Goal: Check status: Check status

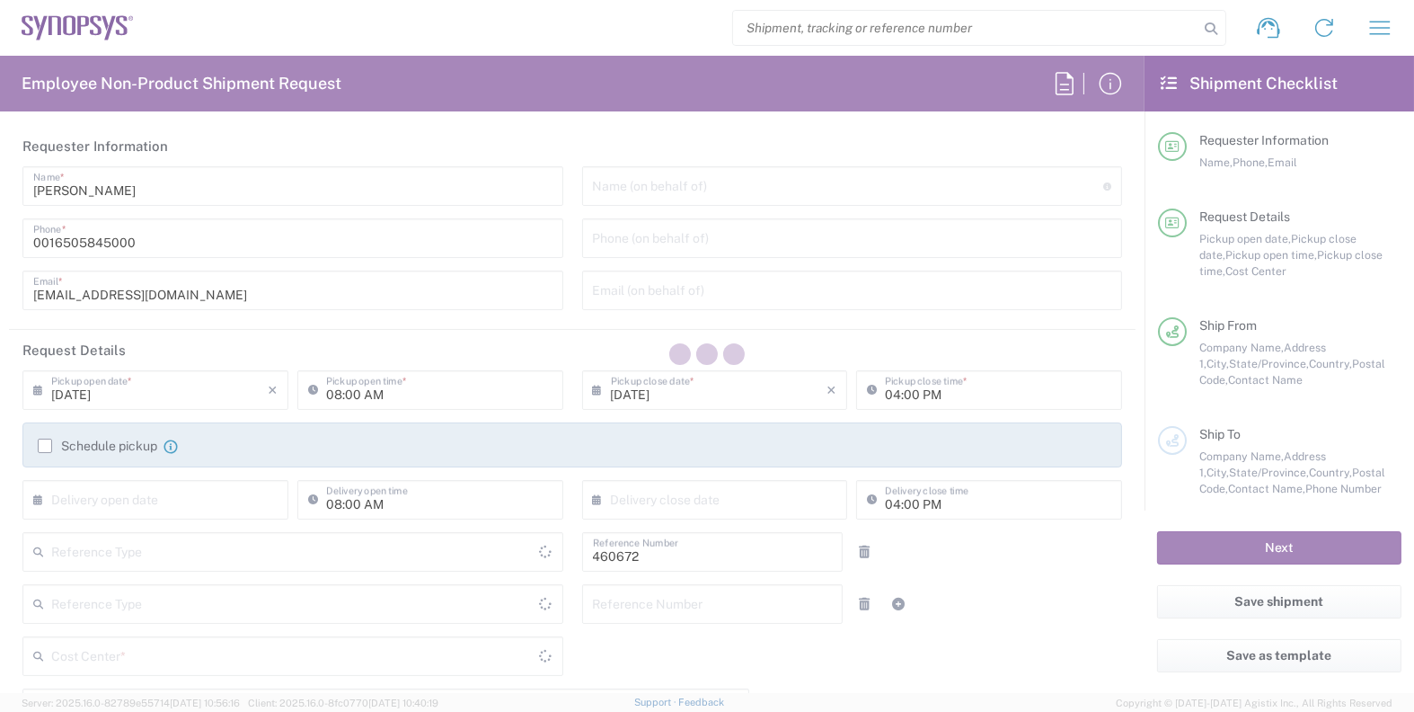
type input "Department"
type input "US01, FIN, Distri 460672"
type input "Delivered at Place"
type input "United States"
type input "California"
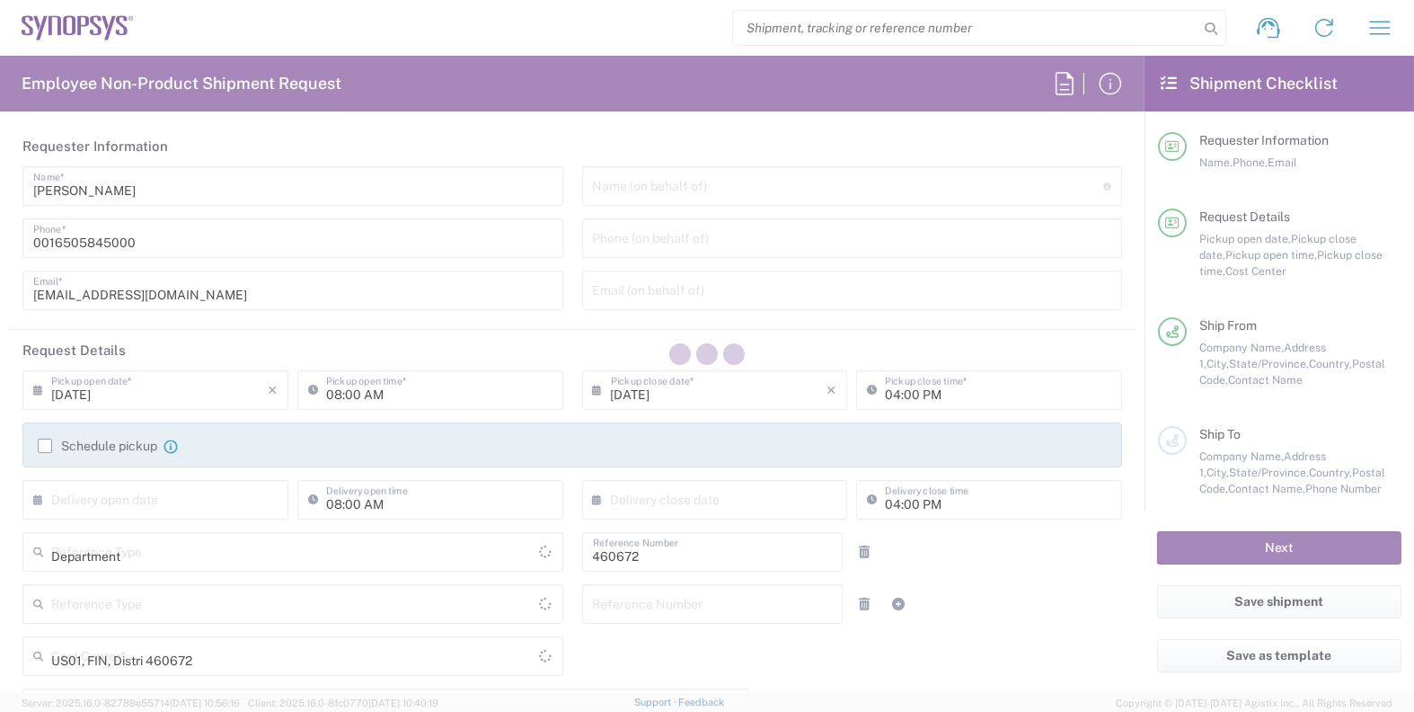
type input "United States"
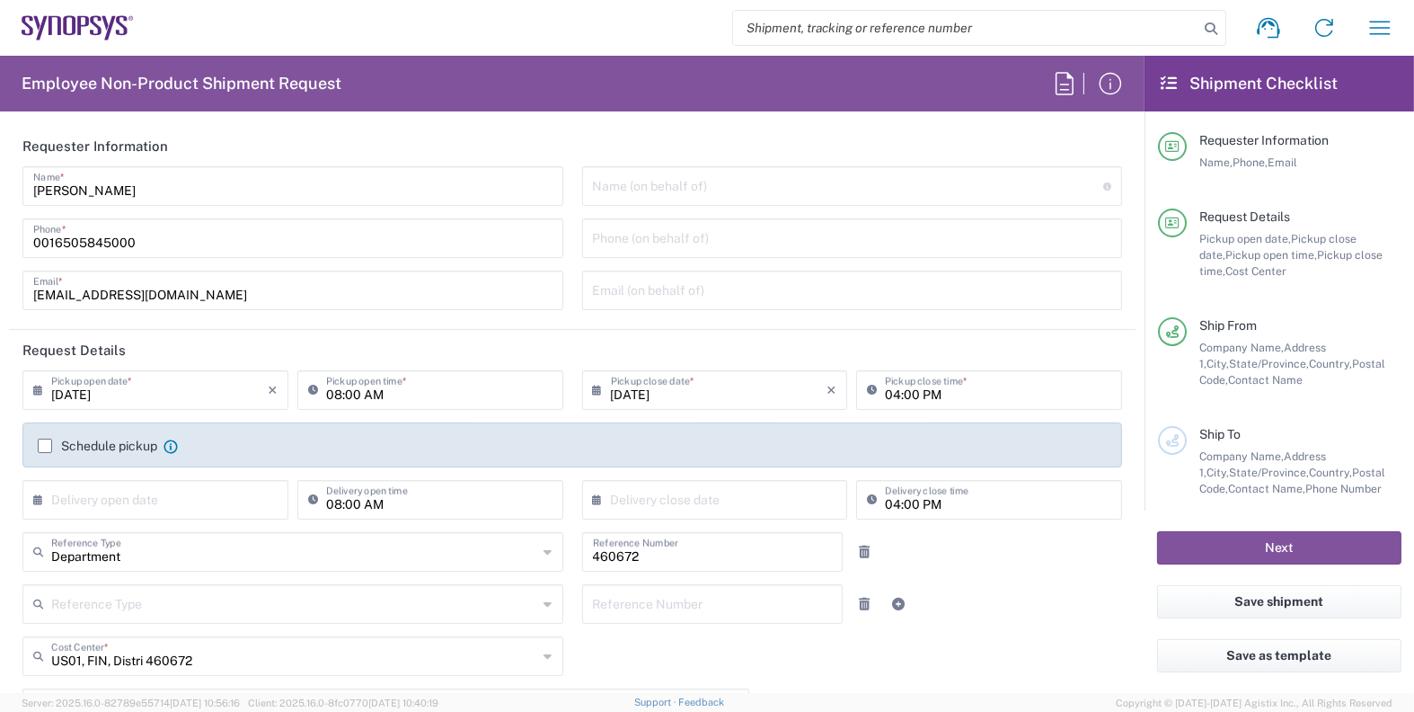
type input "Headquarters USSV"
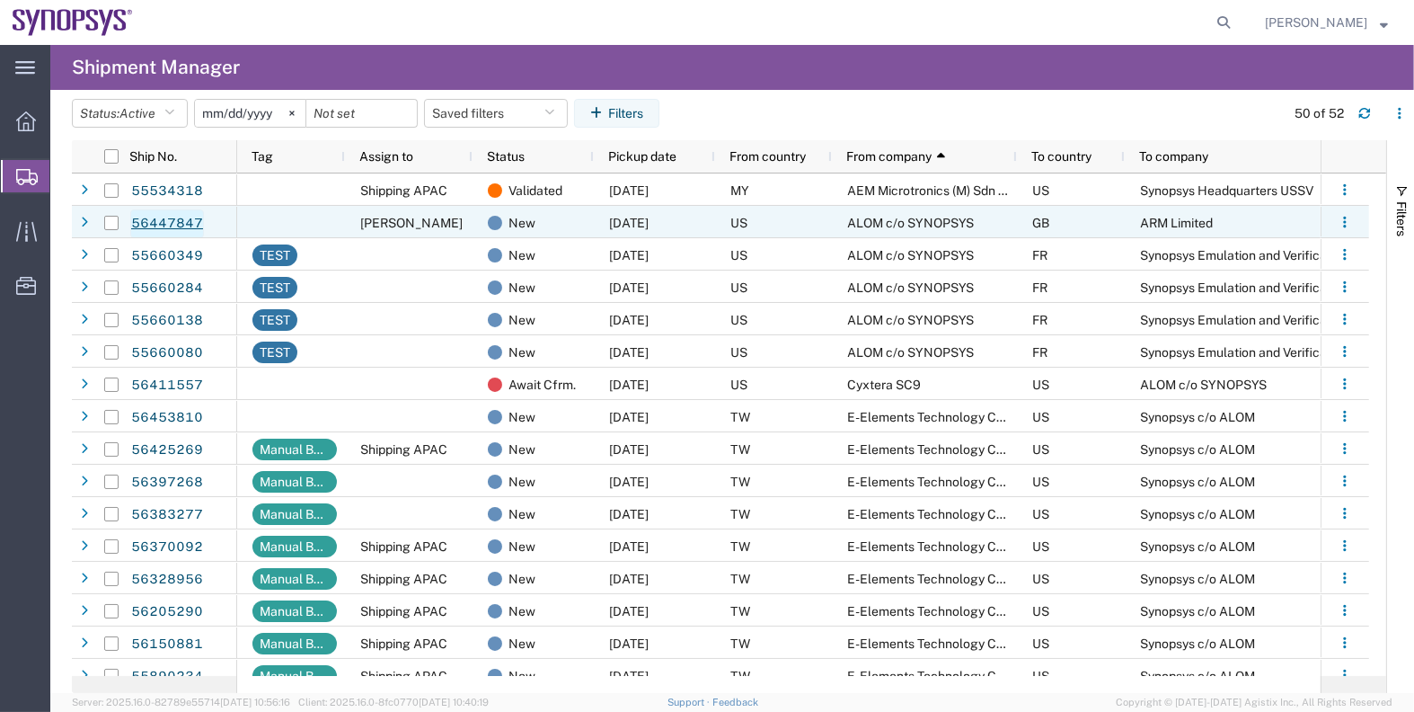
click at [165, 219] on link "56447847" at bounding box center [167, 223] width 74 height 29
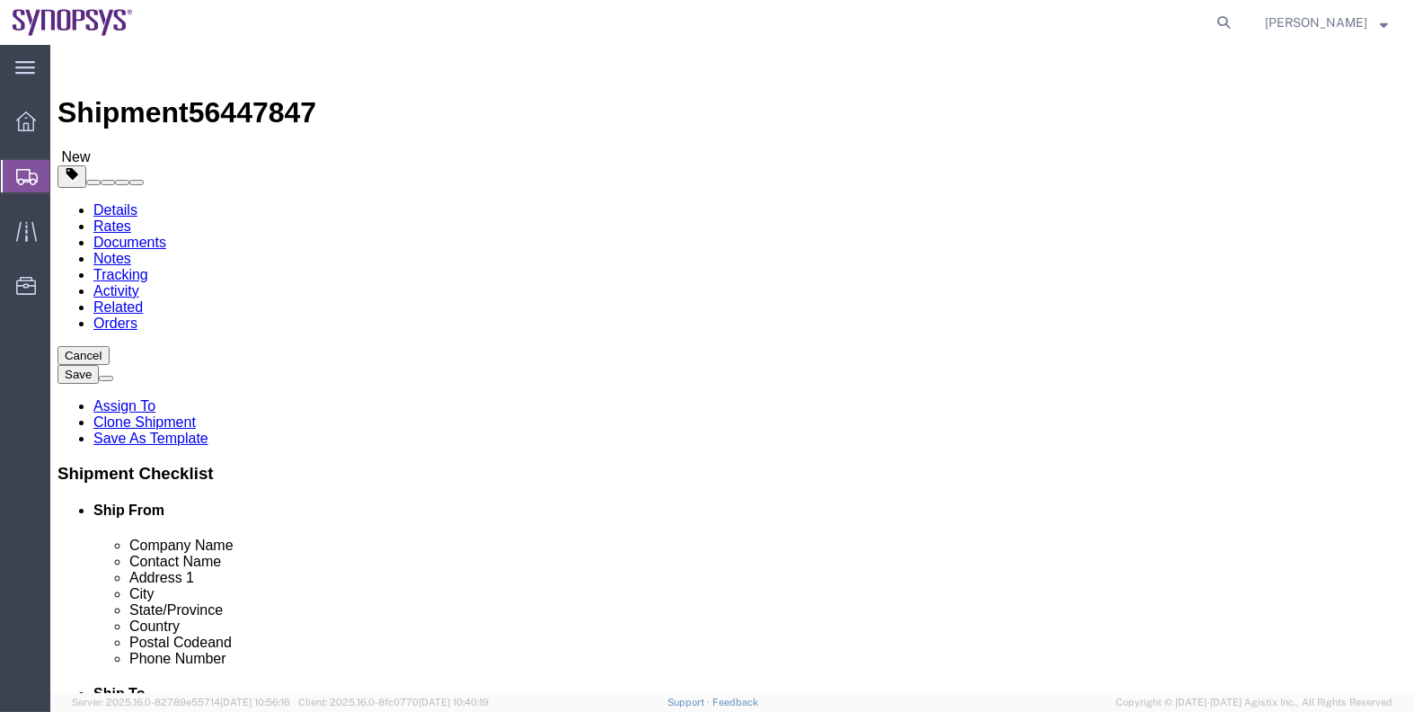
select select
click link "Documents"
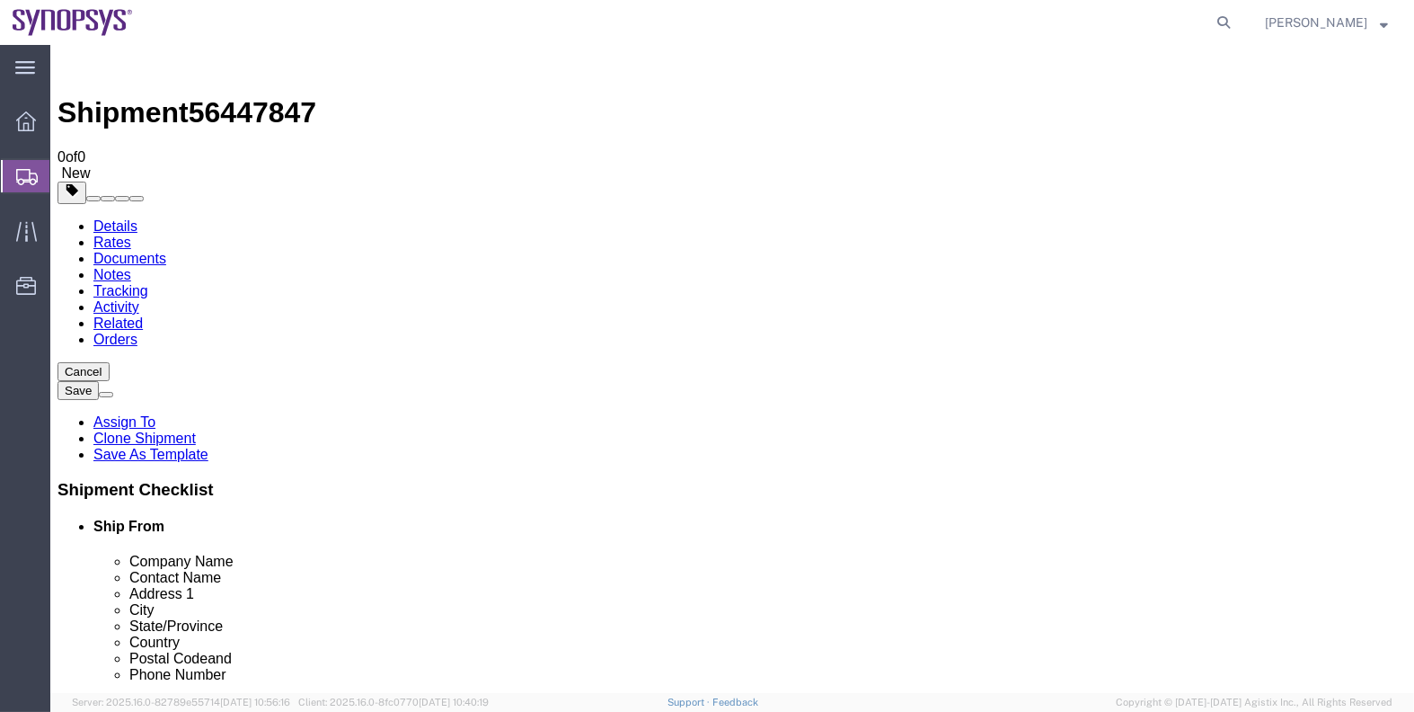
click at [853, 218] on ul "Details Rates Documents Notes Tracking Activity Related Orders" at bounding box center [733, 282] width 1350 height 129
click at [64, 177] on span "Shipments" at bounding box center [56, 176] width 14 height 36
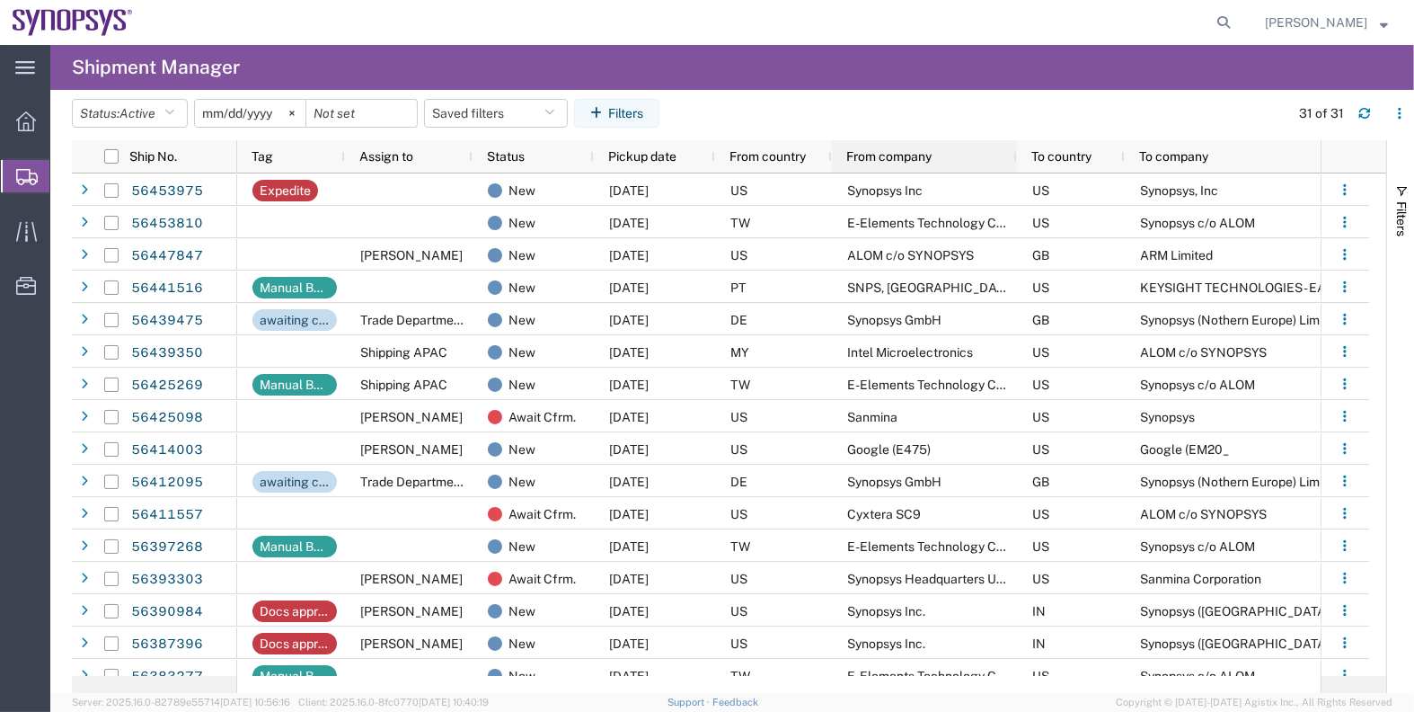
click at [900, 156] on span "From company" at bounding box center [888, 156] width 85 height 14
